Goal: Task Accomplishment & Management: Complete application form

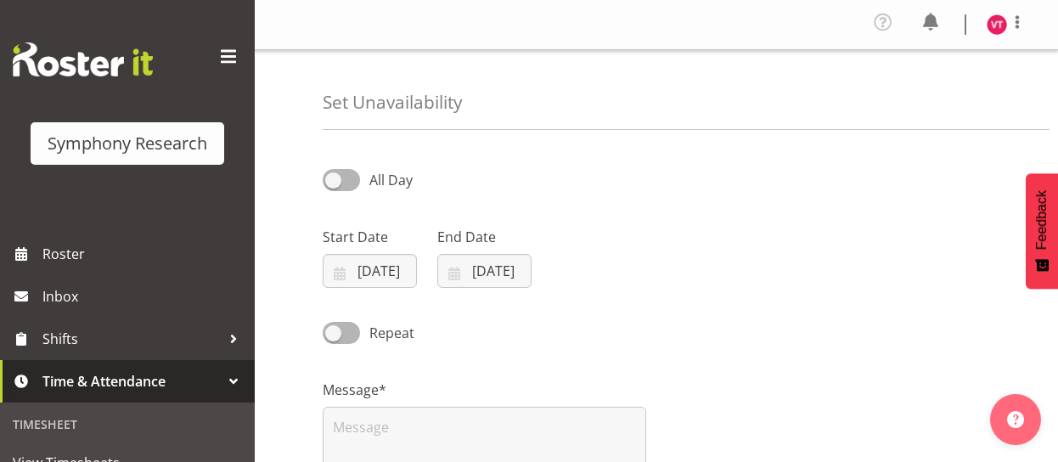
click at [624, 319] on div "Repeat" at bounding box center [657, 327] width 688 height 58
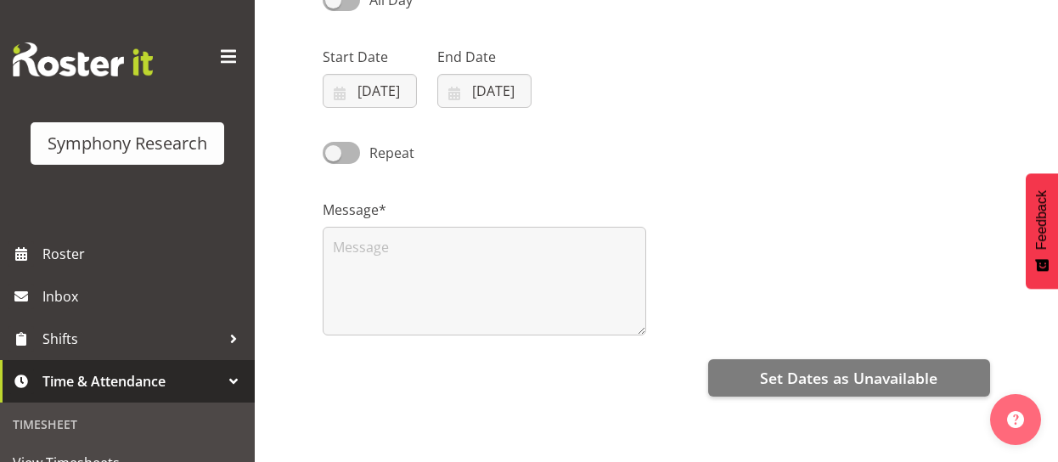
scroll to position [178, 0]
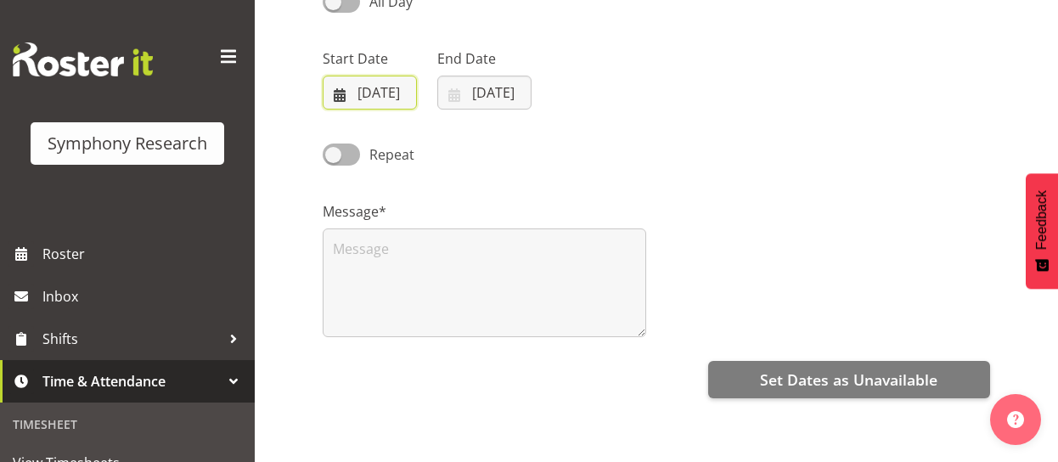
click at [336, 98] on input "[DATE]" at bounding box center [370, 93] width 94 height 34
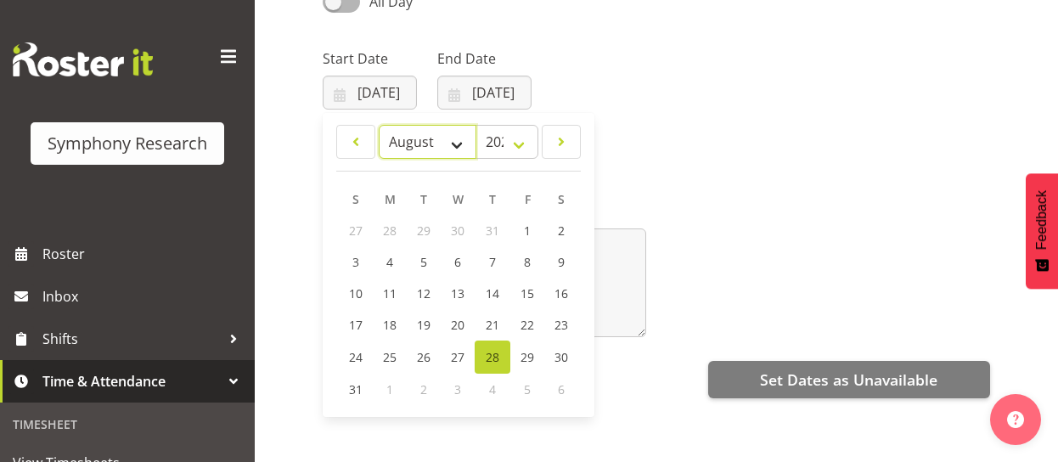
click at [455, 135] on select "January February March April May June July August September October November De…" at bounding box center [428, 142] width 98 height 34
select select "8"
click at [379, 125] on select "January February March April May June July August September October November De…" at bounding box center [428, 142] width 98 height 34
click at [524, 229] on span "5" at bounding box center [526, 231] width 7 height 16
type input "05/09/2025"
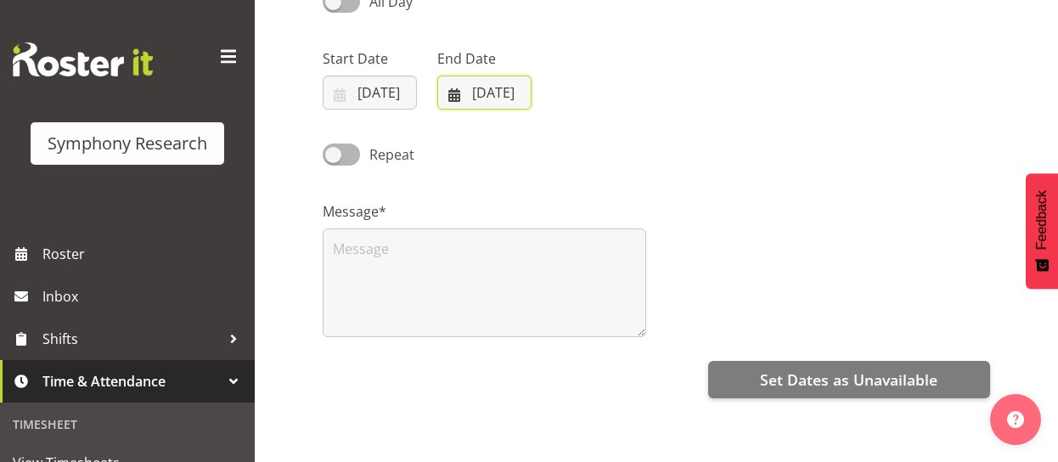
click at [481, 93] on input "28/08/2025" at bounding box center [484, 93] width 94 height 34
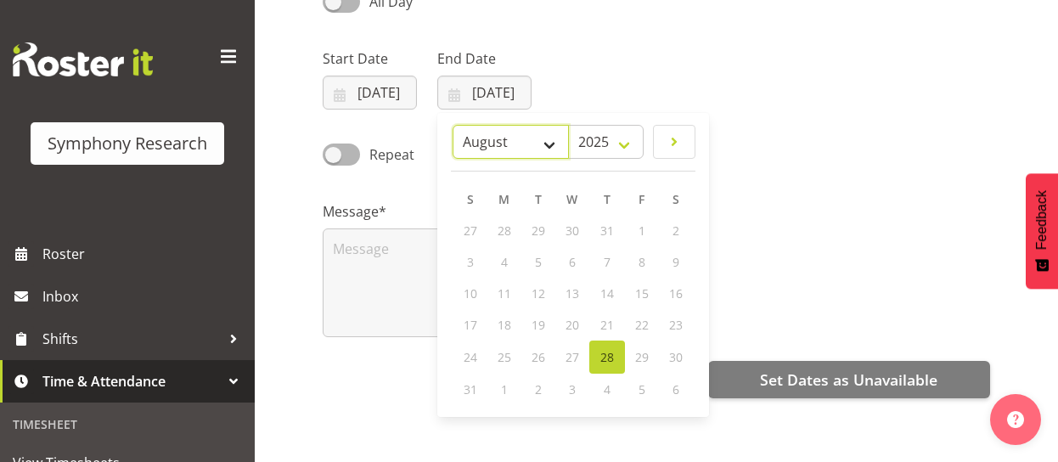
click at [550, 147] on select "January February March April May June July August September October November De…" at bounding box center [511, 142] width 116 height 34
select select "8"
click at [454, 125] on select "January February March April May June July August September October November De…" at bounding box center [511, 142] width 116 height 34
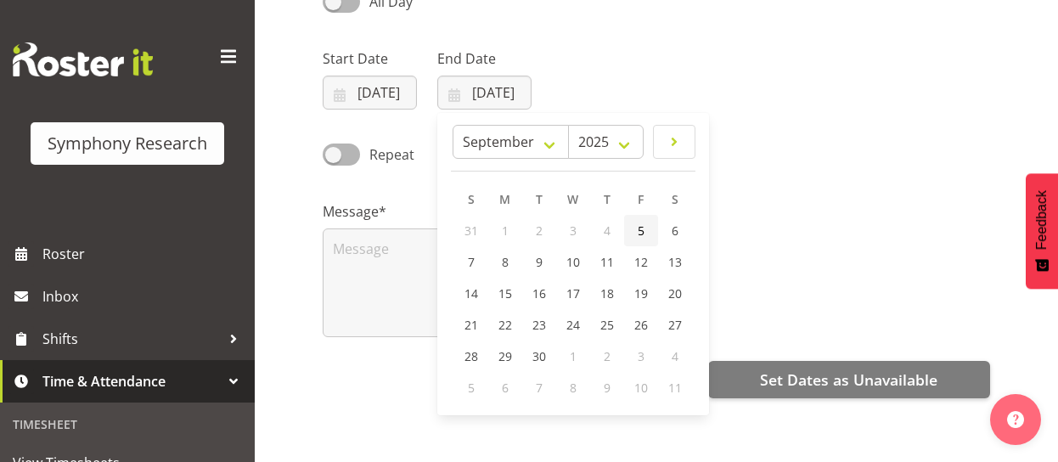
click at [645, 231] on link "5" at bounding box center [641, 230] width 34 height 31
type input "05/09/2025"
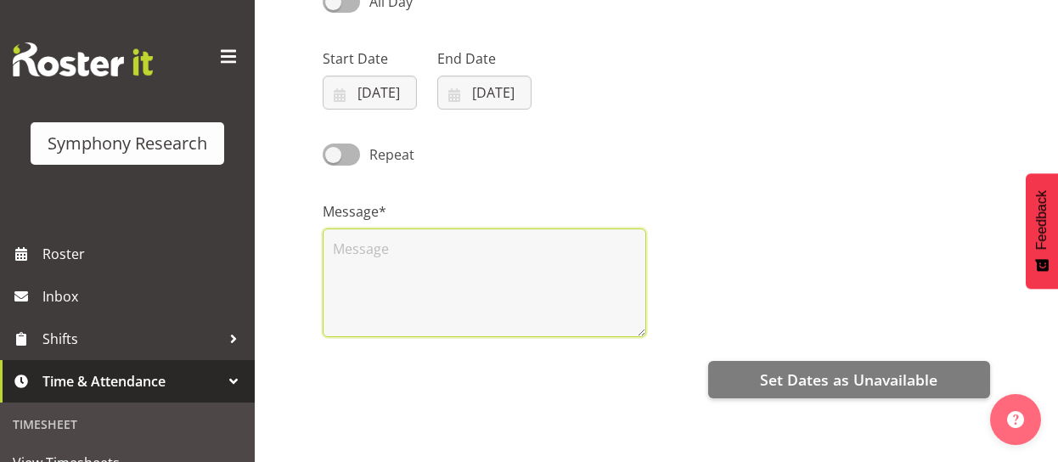
click at [417, 252] on textarea at bounding box center [485, 283] width 324 height 109
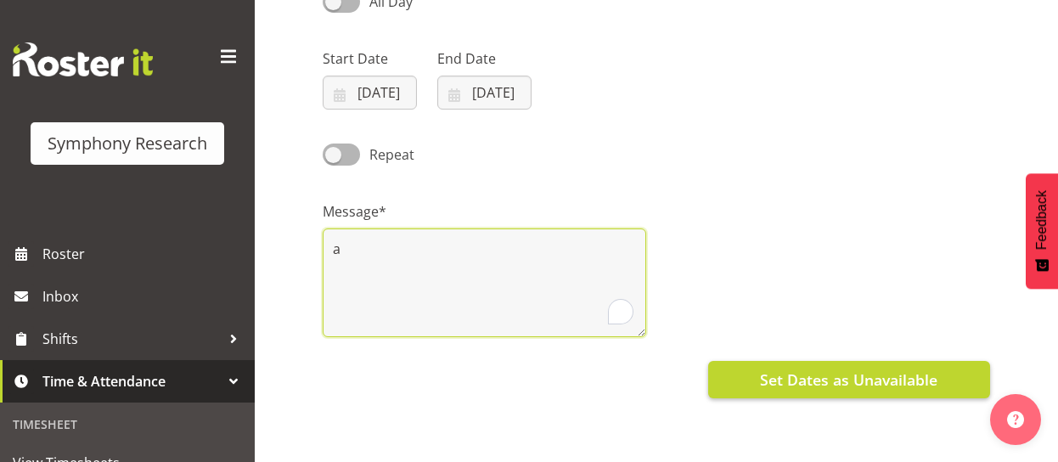
type textarea "a"
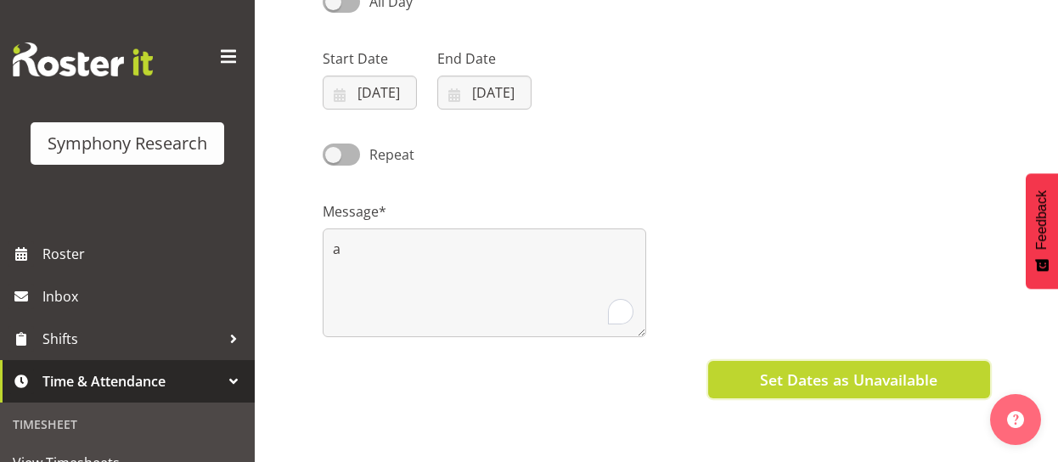
click at [790, 375] on span "Set Dates as Unavailable" at bounding box center [849, 380] width 178 height 22
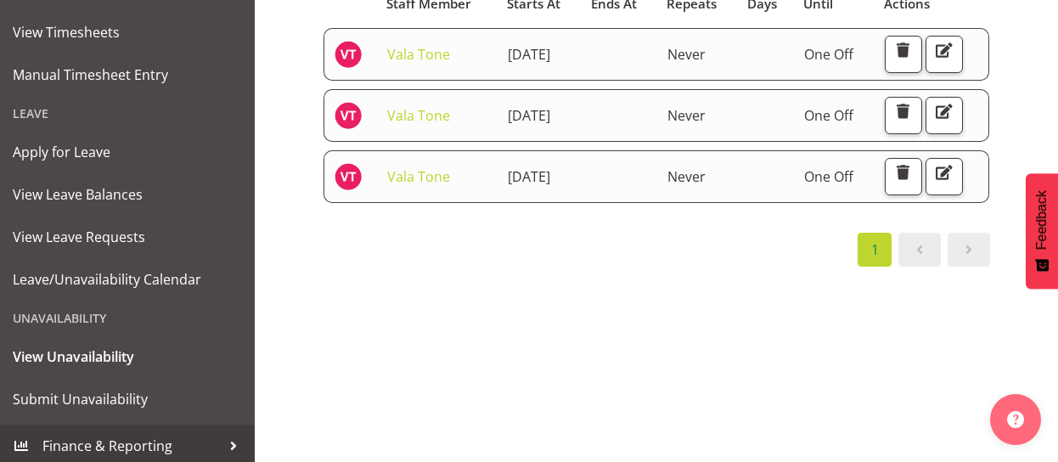
scroll to position [436, 0]
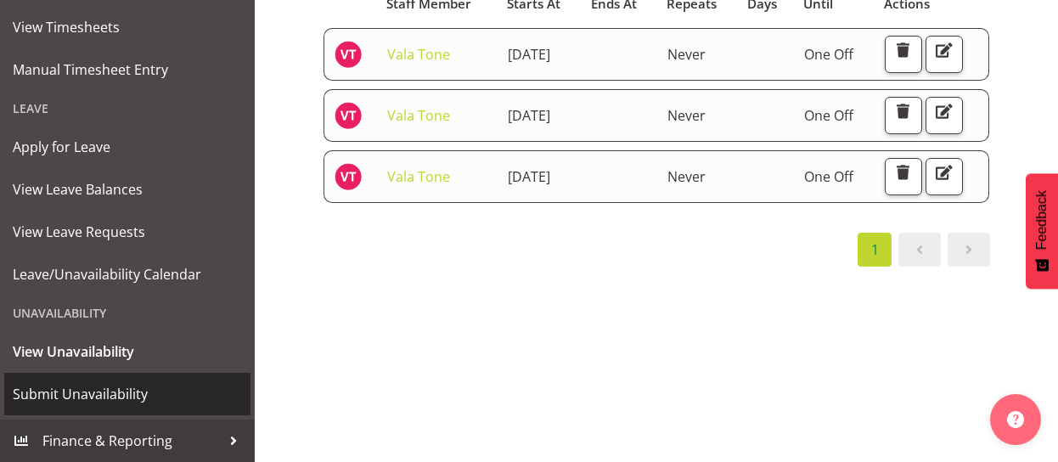
click at [80, 385] on span "Submit Unavailability" at bounding box center [127, 393] width 229 height 25
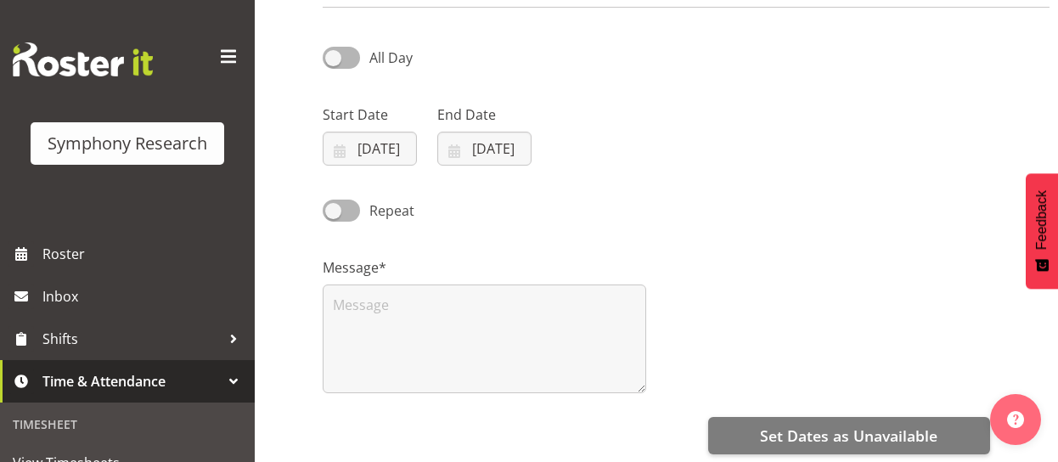
scroll to position [121, 0]
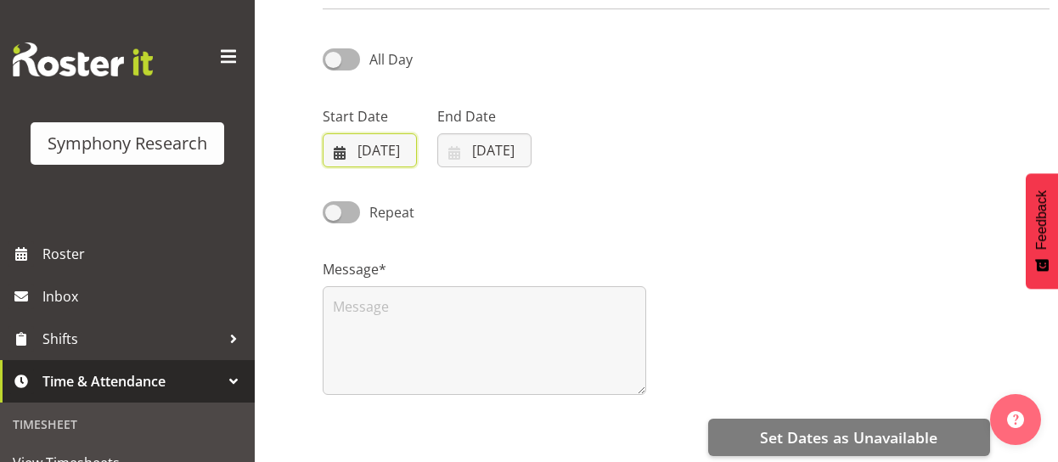
click at [342, 152] on input "[DATE]" at bounding box center [370, 150] width 94 height 34
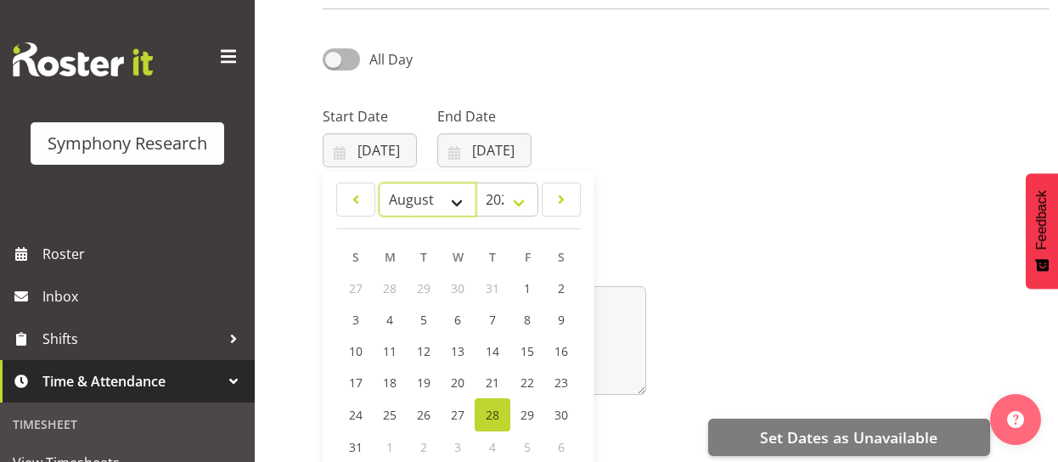
click at [421, 202] on select "January February March April May June July August September October November De…" at bounding box center [428, 200] width 98 height 34
select select "8"
click at [379, 183] on select "January February March April May June July August September October November De…" at bounding box center [428, 200] width 98 height 34
click at [392, 288] on span "1" at bounding box center [390, 288] width 7 height 16
type input "01/09/2025"
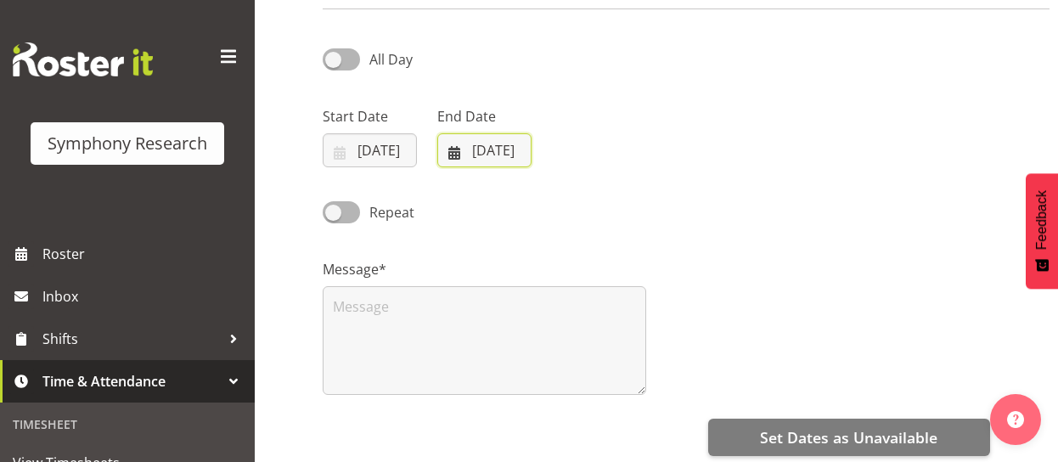
click at [475, 150] on input "28/08/2025" at bounding box center [484, 150] width 94 height 34
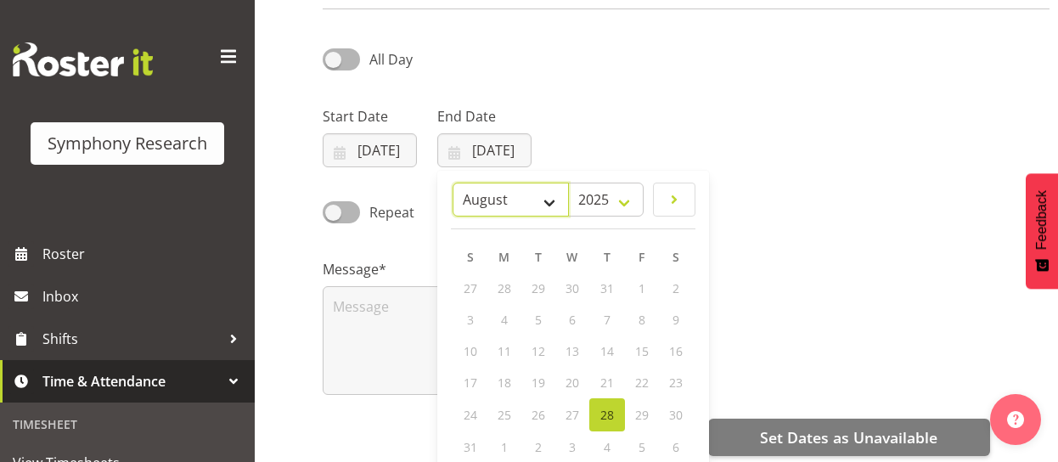
click at [523, 200] on select "January February March April May June July August September October November De…" at bounding box center [511, 200] width 116 height 34
select select "8"
click at [454, 183] on select "January February March April May June July August September October November De…" at bounding box center [511, 200] width 116 height 34
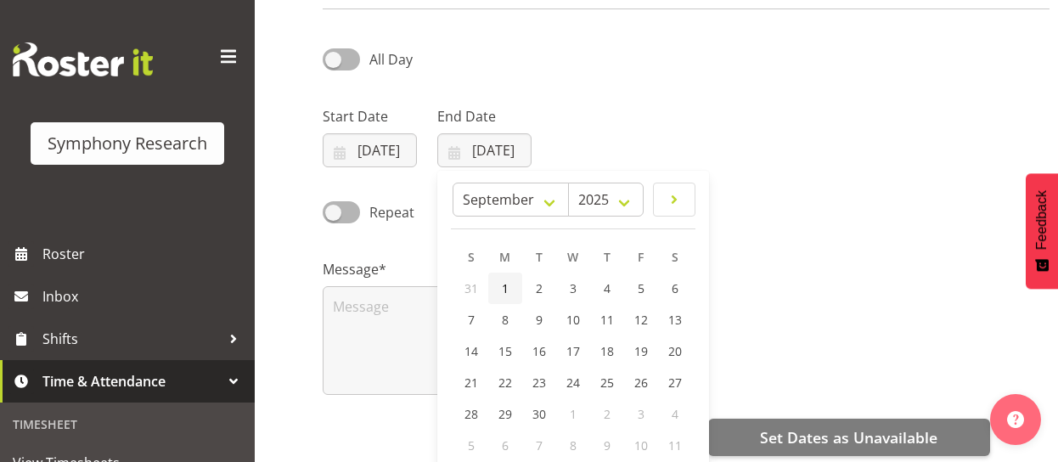
click at [505, 285] on span "1" at bounding box center [505, 288] width 7 height 16
type input "01/09/2025"
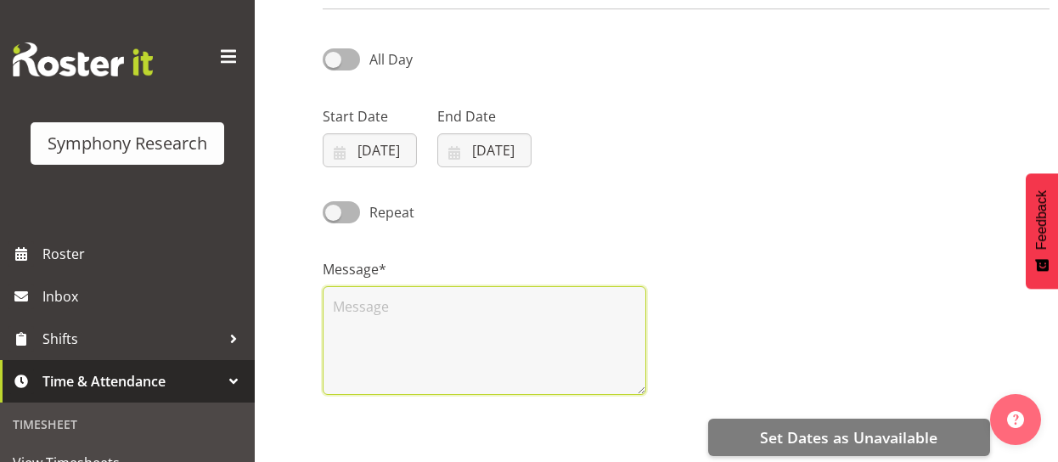
click at [547, 320] on textarea at bounding box center [485, 340] width 324 height 109
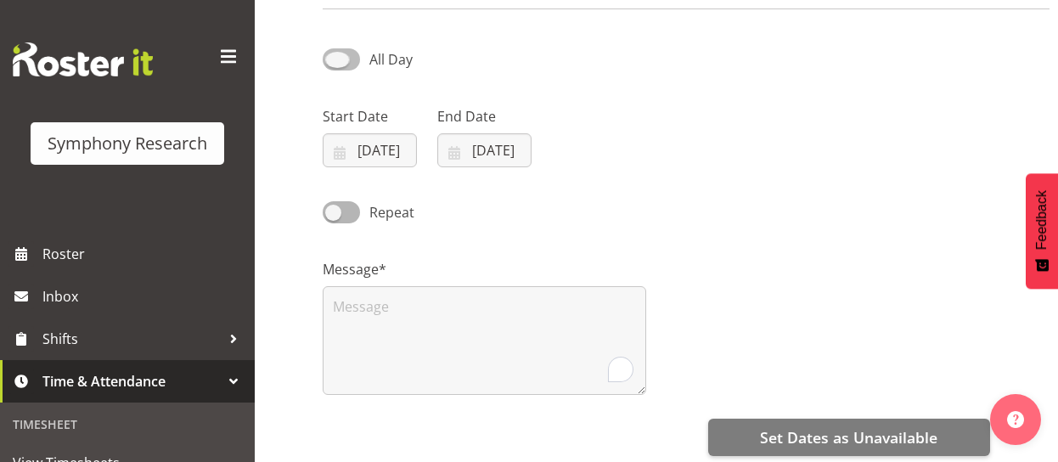
click at [340, 59] on span at bounding box center [341, 58] width 37 height 21
click at [334, 59] on input "All Day" at bounding box center [328, 59] width 11 height 11
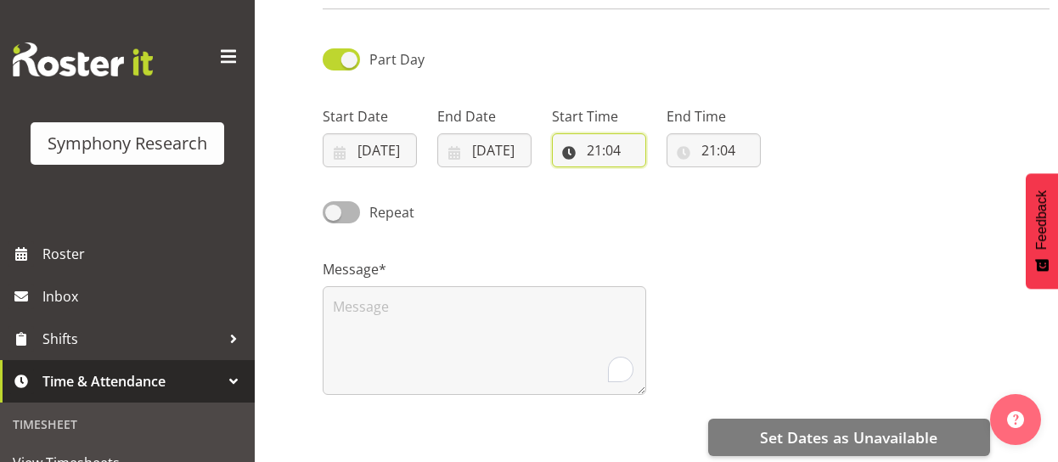
click at [586, 150] on input "21:04" at bounding box center [599, 150] width 94 height 34
click at [663, 191] on select "00 01 02 03 04 05 06 07 08 09 10 11 12 13 14 15 16 17 18 19 20 21 22 23" at bounding box center [668, 195] width 38 height 34
click at [333, 61] on span at bounding box center [341, 58] width 37 height 21
click at [333, 61] on input "Part Day" at bounding box center [328, 59] width 11 height 11
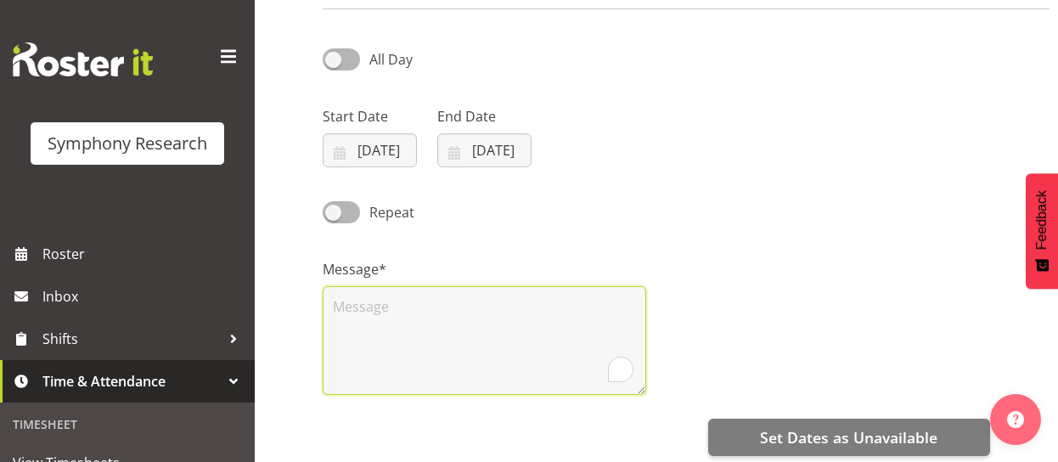
click at [353, 315] on textarea "To enrich screen reader interactions, please activate Accessibility in Grammarl…" at bounding box center [485, 340] width 324 height 109
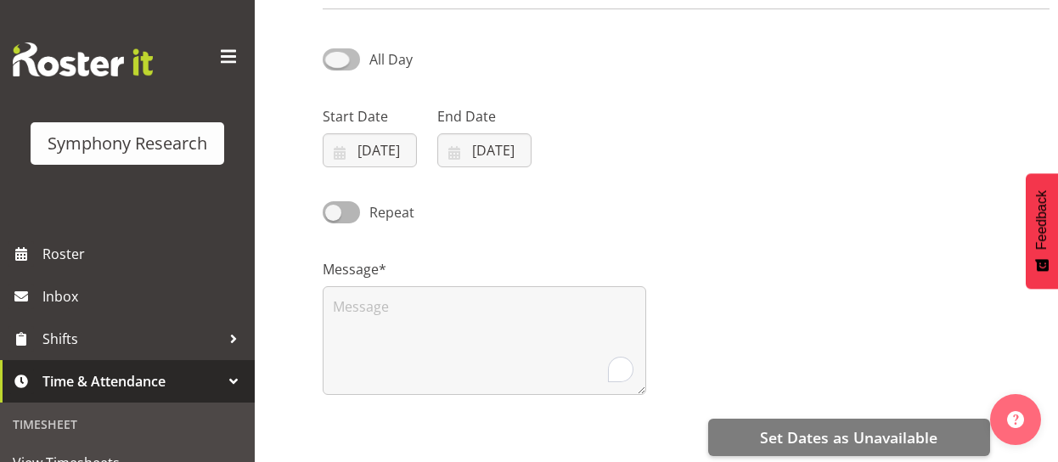
click at [351, 57] on span at bounding box center [341, 58] width 37 height 21
click at [334, 57] on input "All Day" at bounding box center [328, 59] width 11 height 11
checkbox input "true"
select select "21"
select select "4"
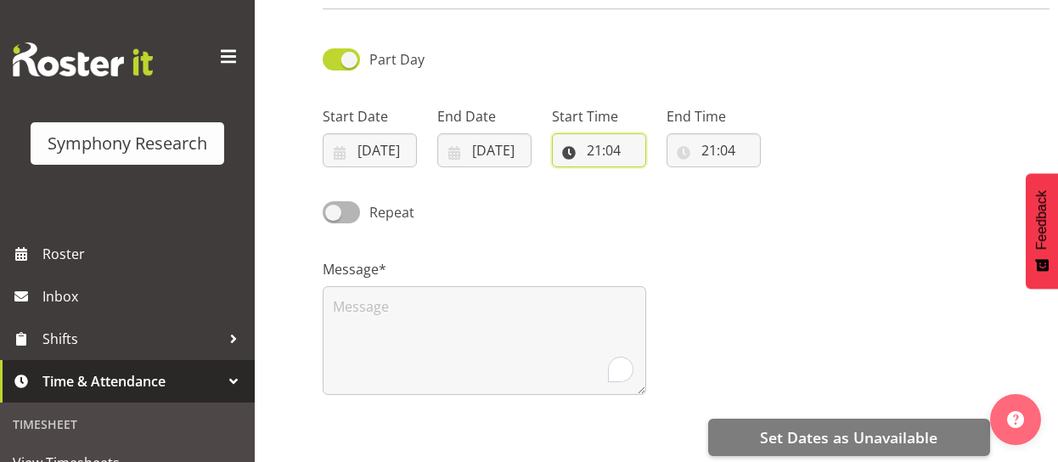
click at [584, 148] on input "21:04" at bounding box center [599, 150] width 94 height 34
click at [662, 200] on select "00 01 02 03 04 05 06 07 08 09 10 11 12 13 14 15 16 17 18 19 20 21 22 23" at bounding box center [668, 195] width 38 height 34
select select "10"
click at [649, 178] on select "00 01 02 03 04 05 06 07 08 09 10 11 12 13 14 15 16 17 18 19 20 21 22 23" at bounding box center [668, 195] width 38 height 34
type input "10:04"
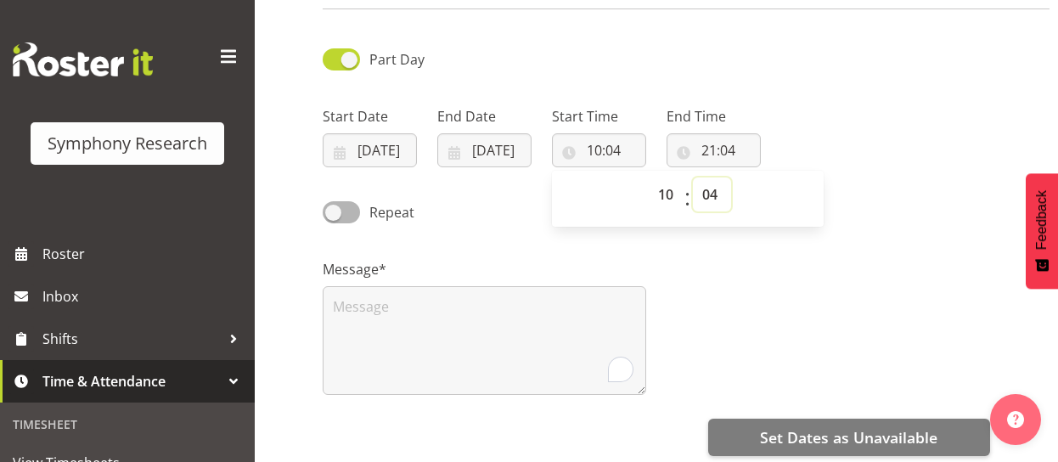
click at [713, 193] on select "00 01 02 03 04 05 06 07 08 09 10 11 12 13 14 15 16 17 18 19 20 21 22 23 24 25 2…" at bounding box center [712, 195] width 38 height 34
select select "0"
click at [693, 178] on select "00 01 02 03 04 05 06 07 08 09 10 11 12 13 14 15 16 17 18 19 20 21 22 23 24 25 2…" at bounding box center [712, 195] width 38 height 34
type input "10:00"
click at [712, 157] on input "21:04" at bounding box center [714, 150] width 94 height 34
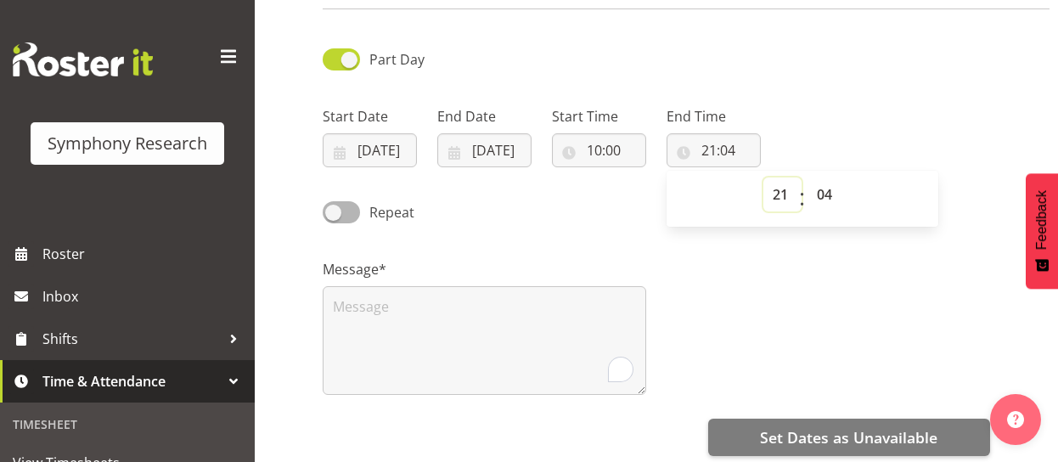
click at [783, 199] on select "00 01 02 03 04 05 06 07 08 09 10 11 12 13 14 15 16 17 18 19 20 21 22 23" at bounding box center [783, 195] width 38 height 34
select select "16"
click at [764, 178] on select "00 01 02 03 04 05 06 07 08 09 10 11 12 13 14 15 16 17 18 19 20 21 22 23" at bounding box center [783, 195] width 38 height 34
type input "16:04"
click at [831, 193] on select "00 01 02 03 04 05 06 07 08 09 10 11 12 13 14 15 16 17 18 19 20 21 22 23 24 25 2…" at bounding box center [827, 195] width 38 height 34
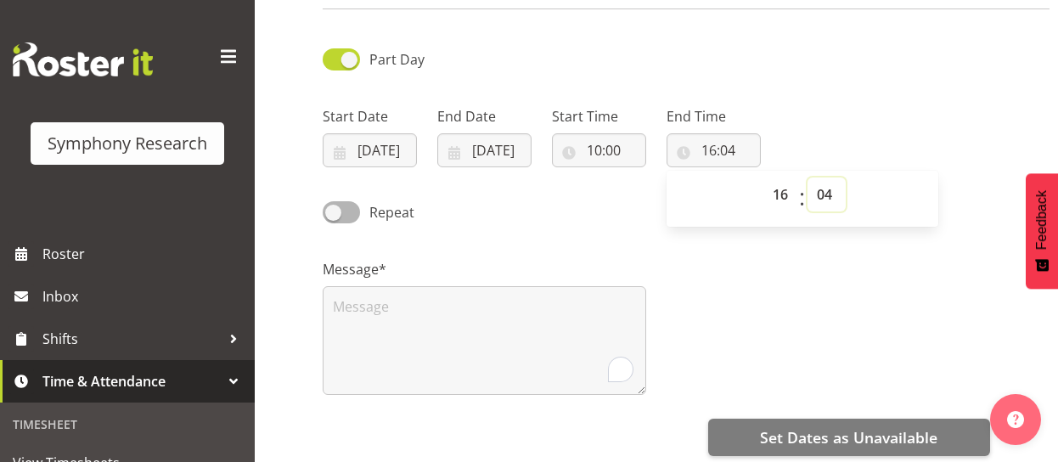
select select "30"
click at [808, 178] on select "00 01 02 03 04 05 06 07 08 09 10 11 12 13 14 15 16 17 18 19 20 21 22 23 24 25 2…" at bounding box center [827, 195] width 38 height 34
type input "16:30"
click at [578, 206] on div "Repeat" at bounding box center [657, 207] width 688 height 58
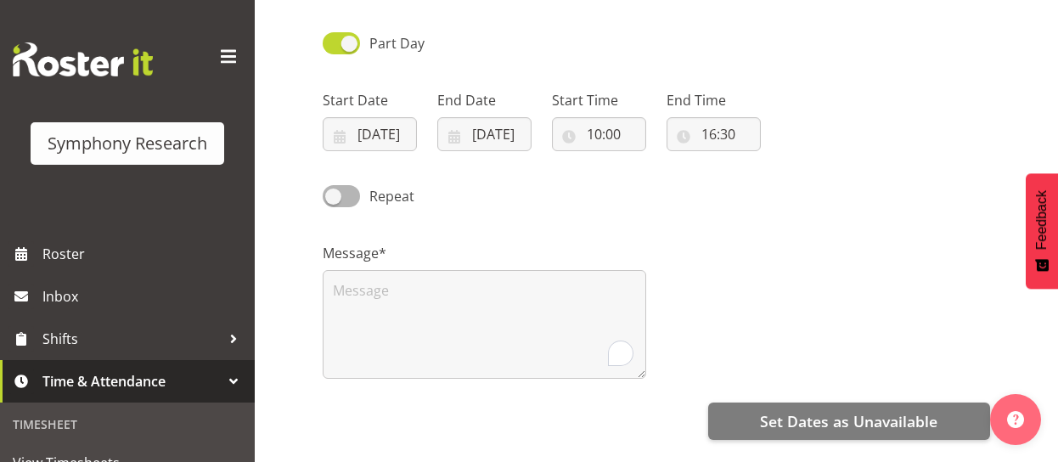
scroll to position [138, 0]
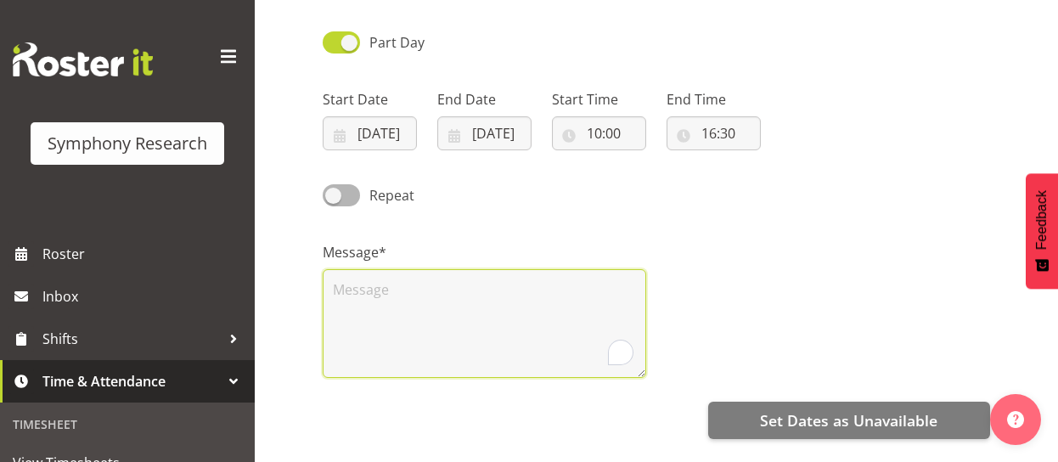
click at [412, 280] on textarea "To enrich screen reader interactions, please activate Accessibility in Grammarl…" at bounding box center [485, 323] width 324 height 109
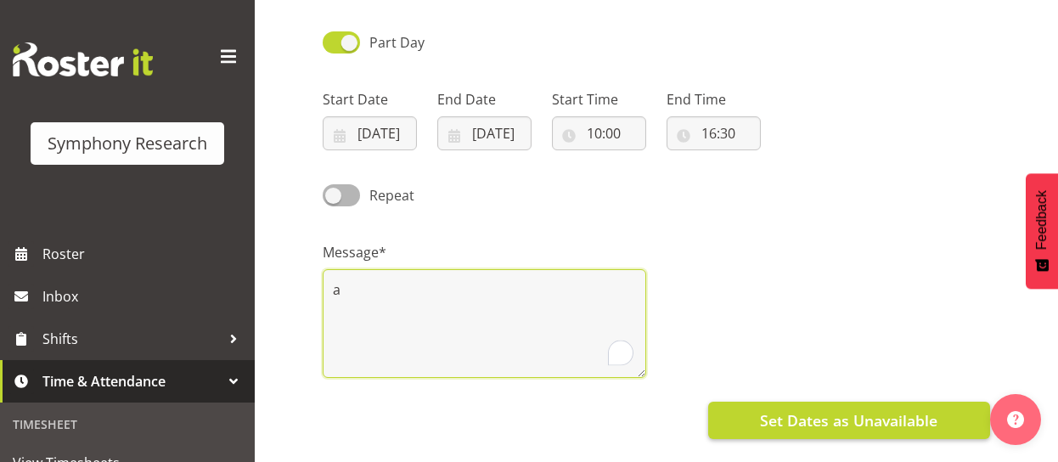
type textarea "a"
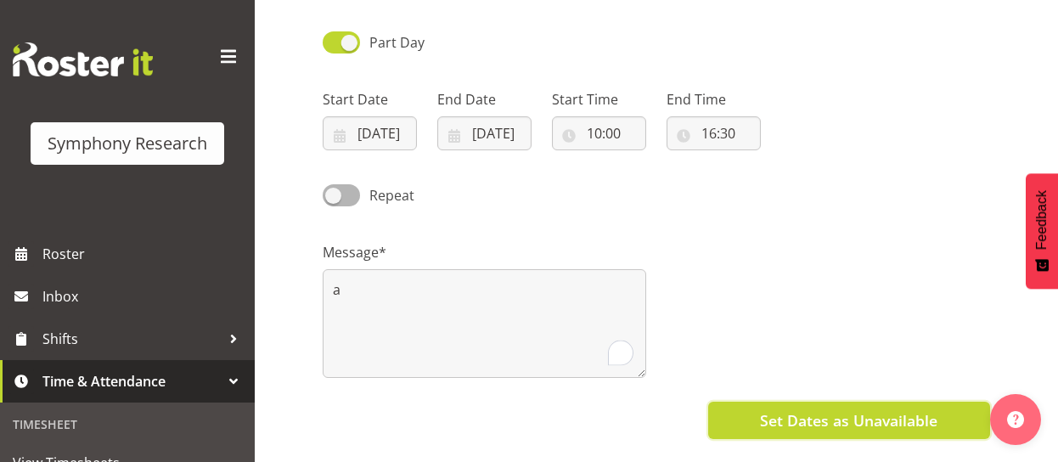
click at [825, 425] on span "Set Dates as Unavailable" at bounding box center [849, 420] width 178 height 22
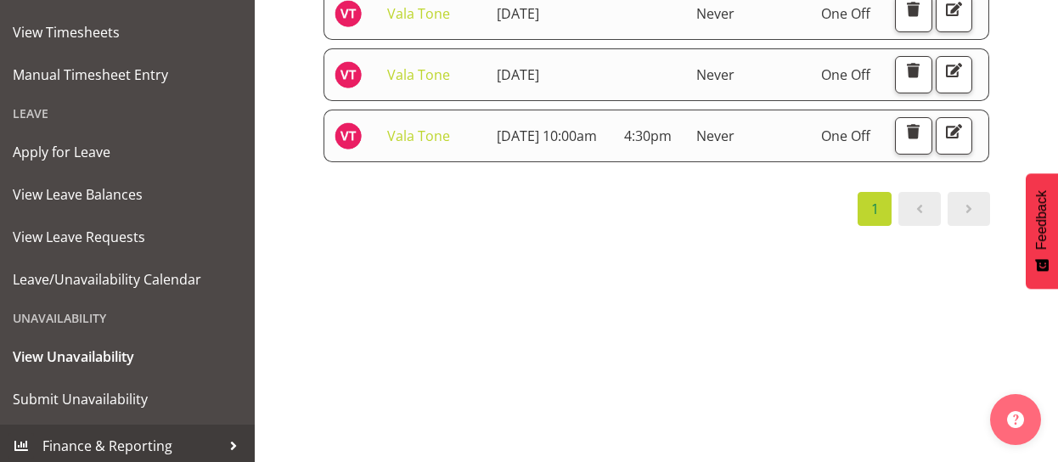
scroll to position [436, 0]
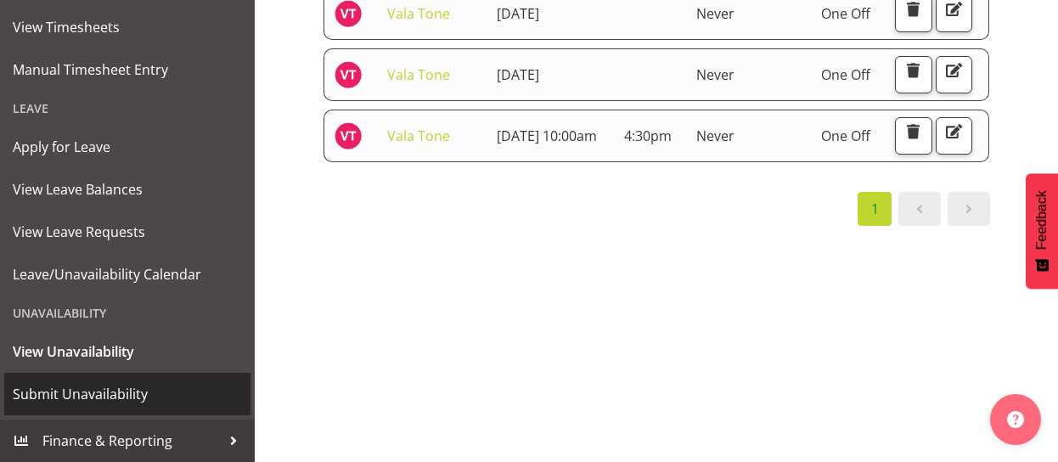
click at [78, 392] on span "Submit Unavailability" at bounding box center [127, 393] width 229 height 25
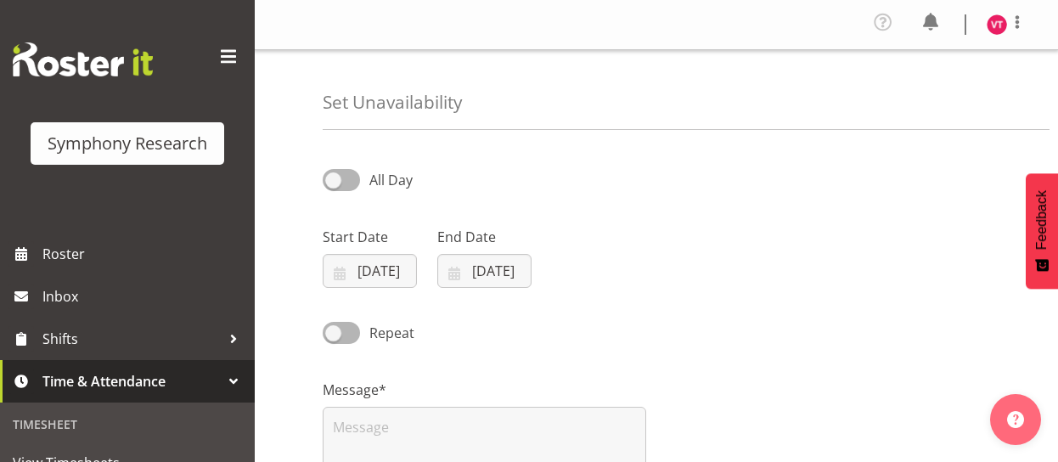
select select "7"
select select "2025"
click at [339, 270] on input "28/08/2025" at bounding box center [370, 271] width 94 height 34
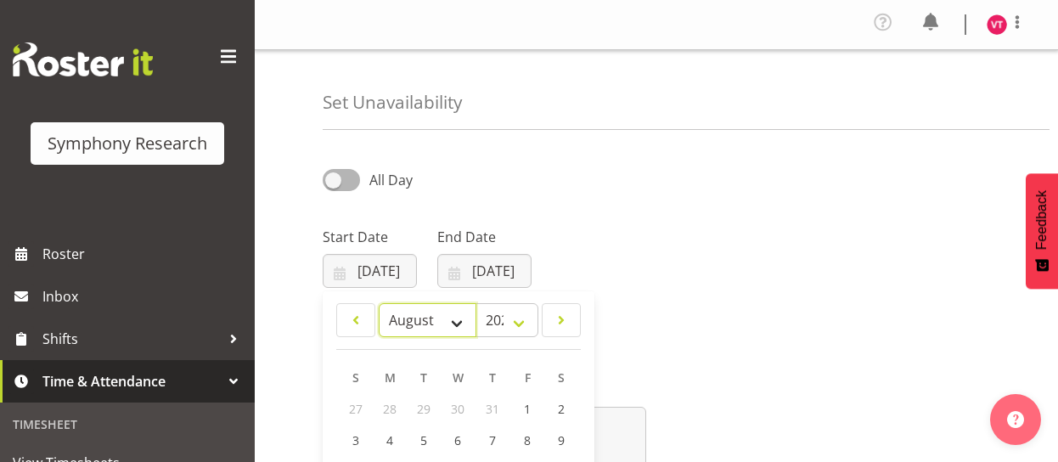
click at [436, 315] on select "January February March April May June July August September October November De…" at bounding box center [428, 320] width 98 height 34
select select "8"
click at [379, 303] on select "January February March April May June July August September October November De…" at bounding box center [428, 320] width 98 height 34
click at [355, 437] on span "7" at bounding box center [356, 440] width 7 height 16
type input "07/09/2025"
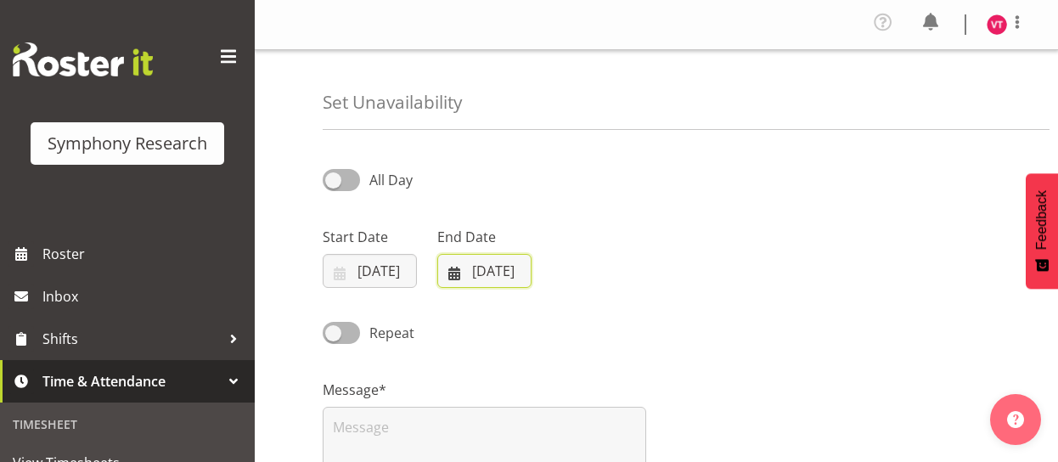
click at [467, 272] on input "28/08/2025" at bounding box center [484, 271] width 94 height 34
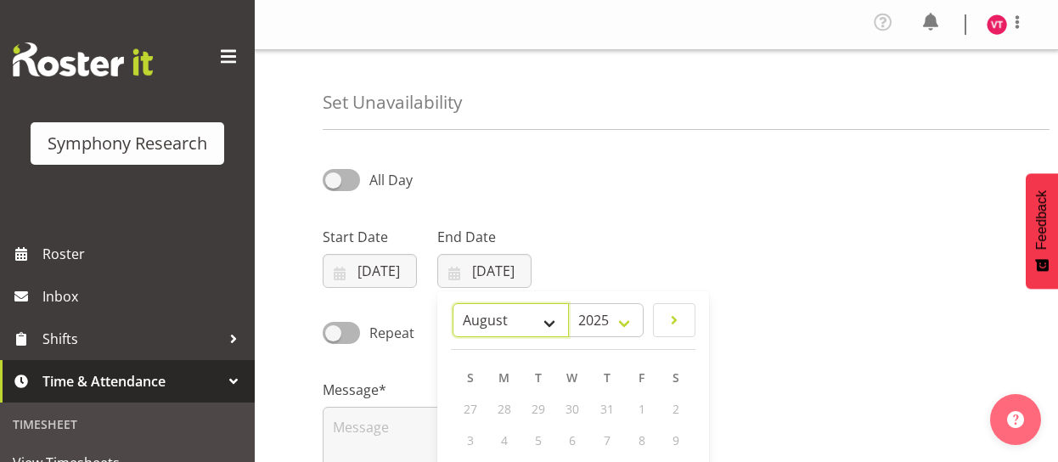
click at [550, 317] on select "January February March April May June July August September October November De…" at bounding box center [511, 320] width 116 height 34
select select "8"
click at [454, 303] on select "January February March April May June July August September October November De…" at bounding box center [511, 320] width 116 height 34
click at [476, 443] on link "7" at bounding box center [471, 440] width 34 height 31
type input "07/09/2025"
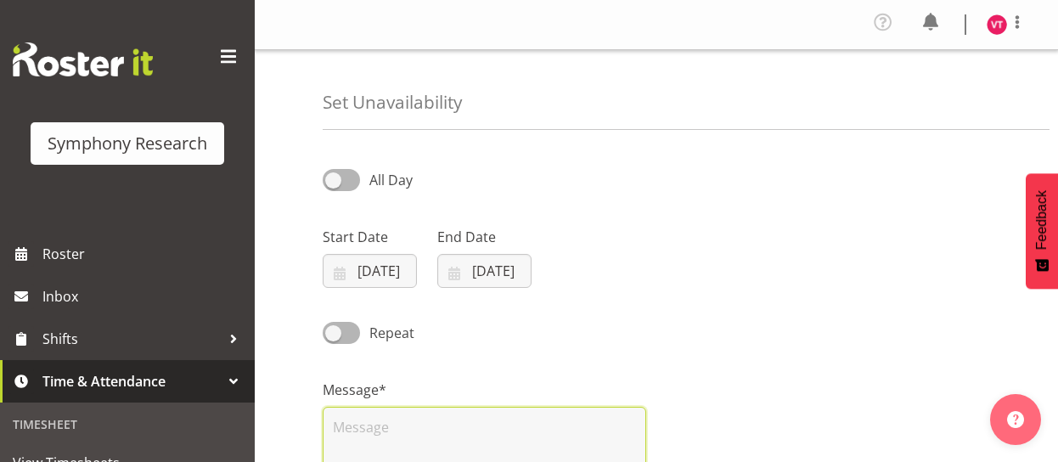
click at [508, 419] on textarea at bounding box center [485, 461] width 324 height 109
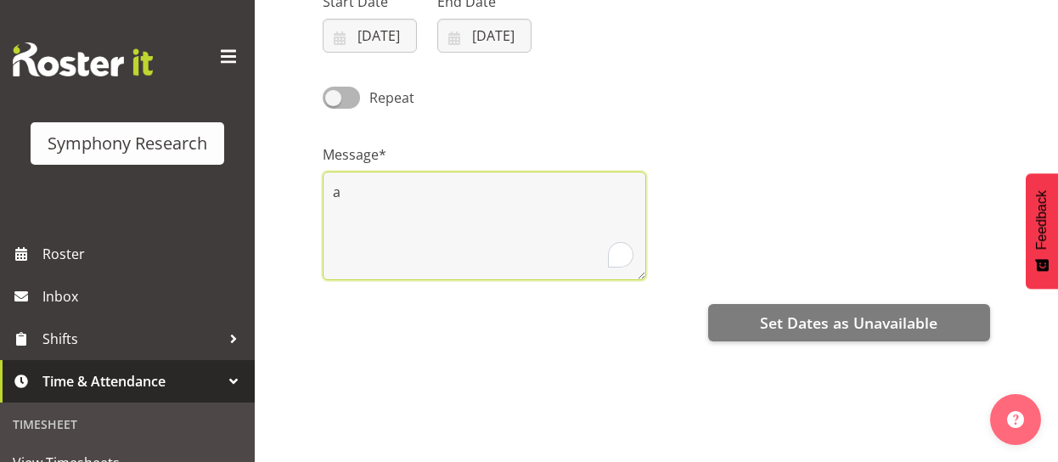
scroll to position [234, 0]
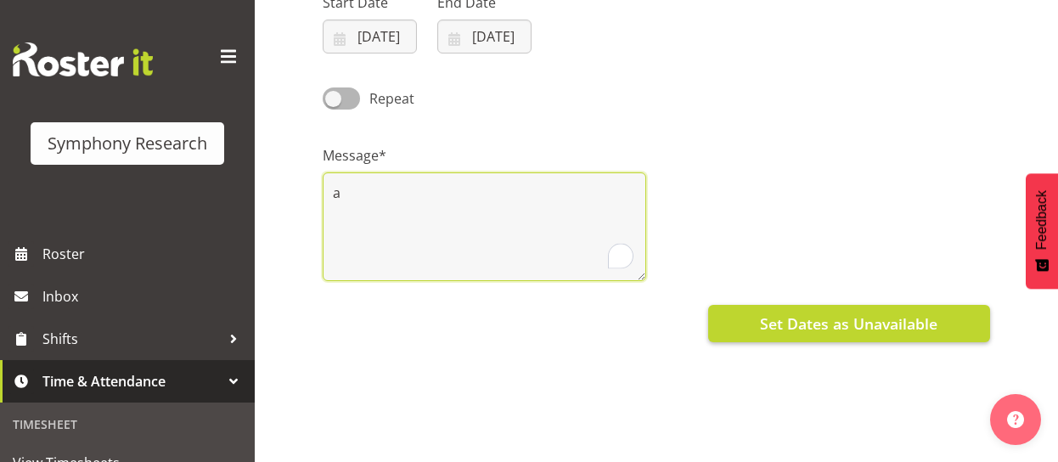
type textarea "a"
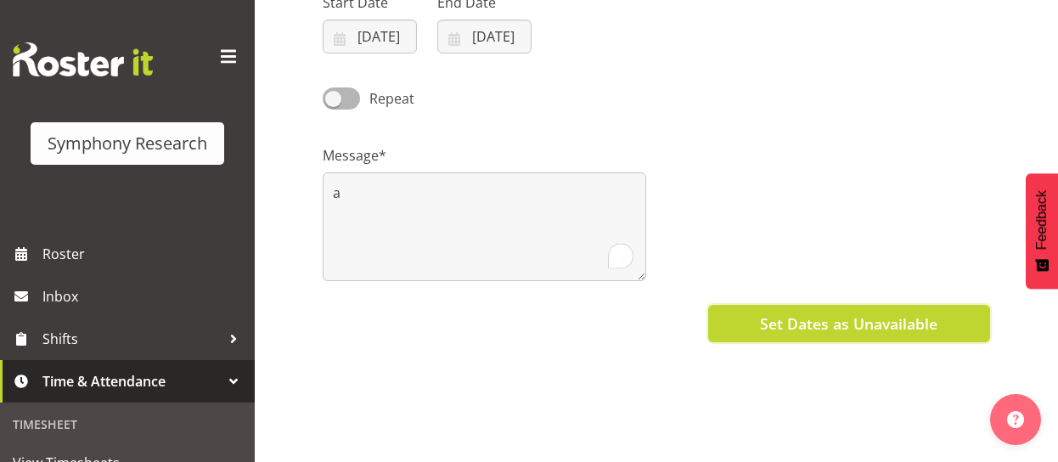
click at [798, 319] on span "Set Dates as Unavailable" at bounding box center [849, 324] width 178 height 22
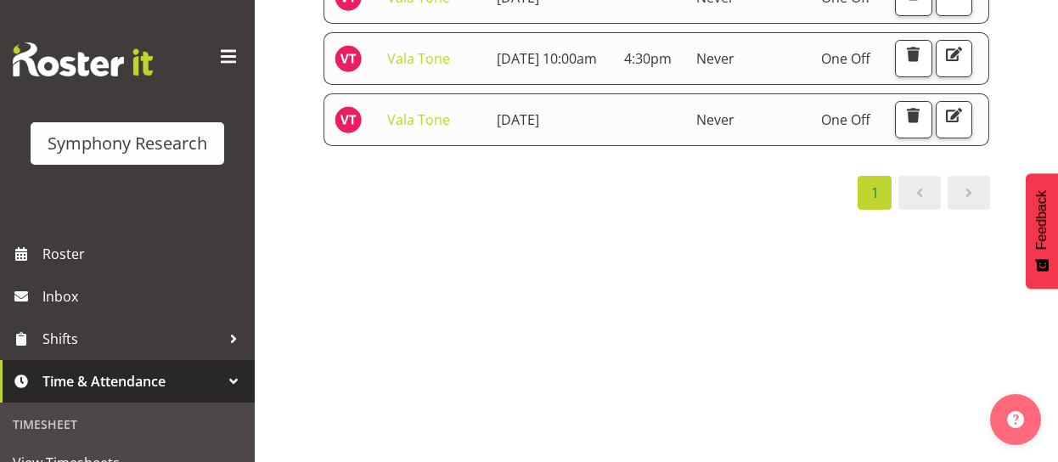
click at [647, 210] on div "1" at bounding box center [657, 193] width 668 height 34
